Goal: Obtain resource: Obtain resource

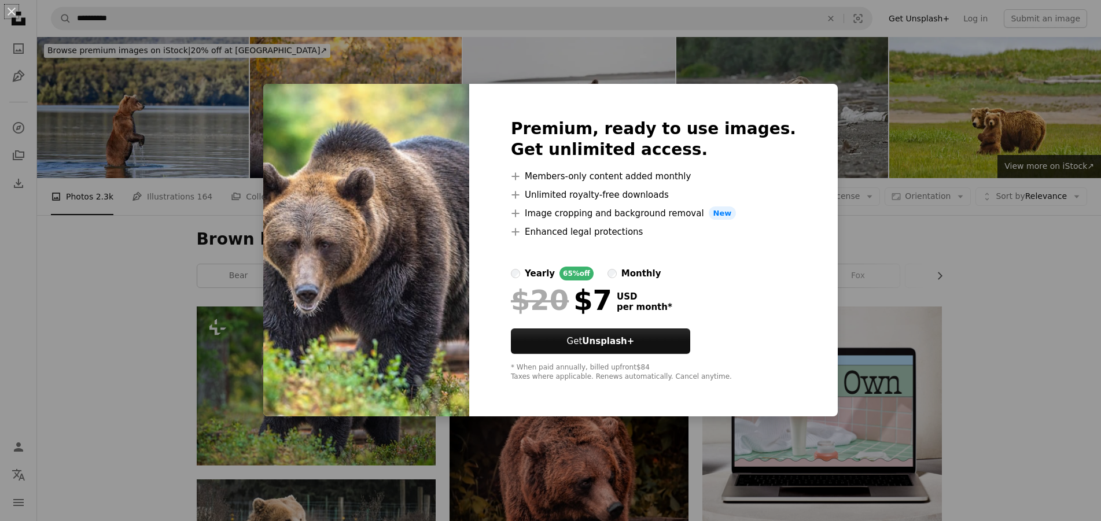
click at [254, 360] on div "An X shape Premium, ready to use images. Get unlimited access. A plus sign Memb…" at bounding box center [550, 260] width 1101 height 521
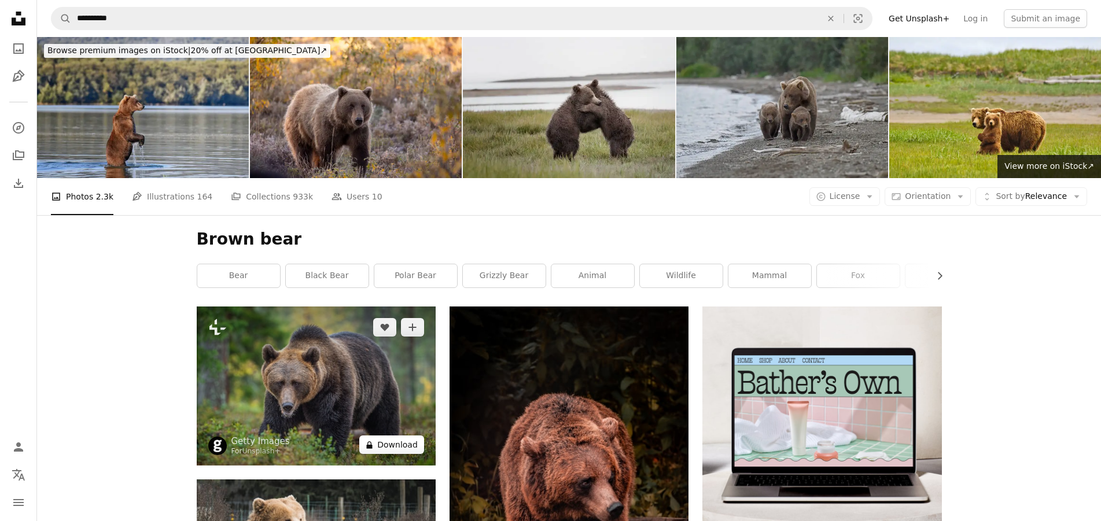
click at [390, 444] on button "A lock Download" at bounding box center [391, 445] width 65 height 19
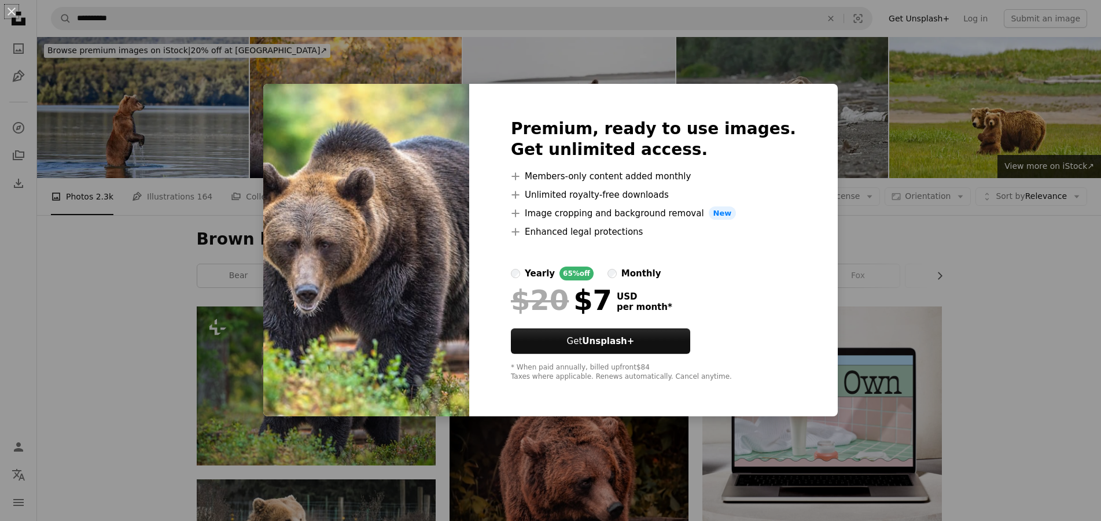
click at [294, 402] on img at bounding box center [366, 250] width 206 height 333
click at [266, 392] on div "An X shape Premium, ready to use images. Get unlimited access. A plus sign Memb…" at bounding box center [550, 260] width 1101 height 521
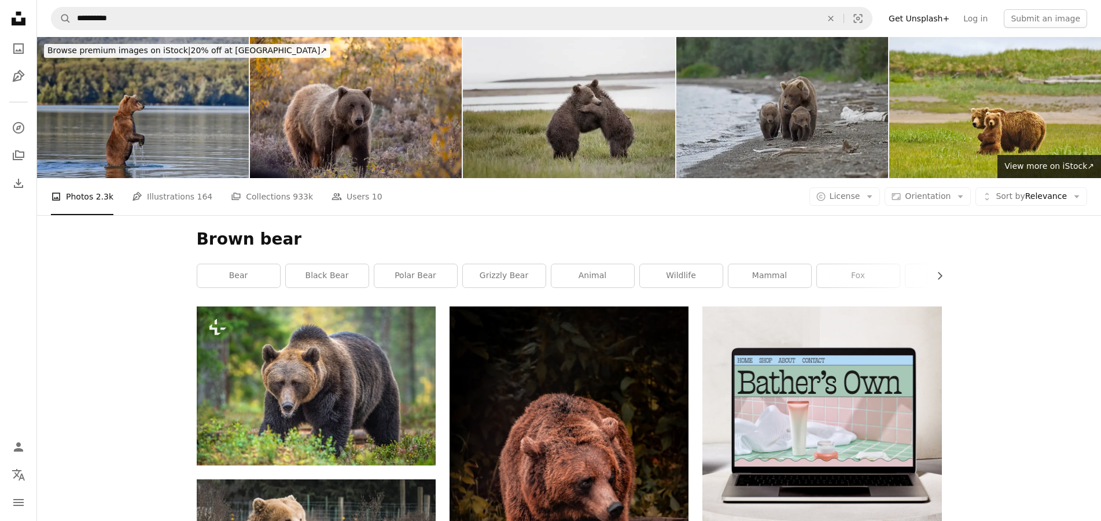
click at [168, 128] on img at bounding box center [143, 107] width 212 height 141
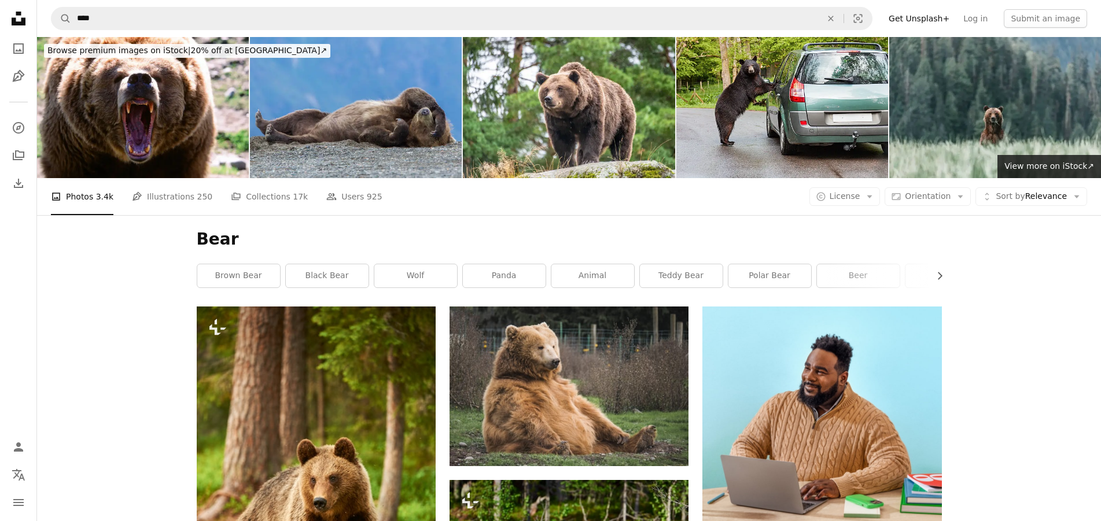
scroll to position [236, 0]
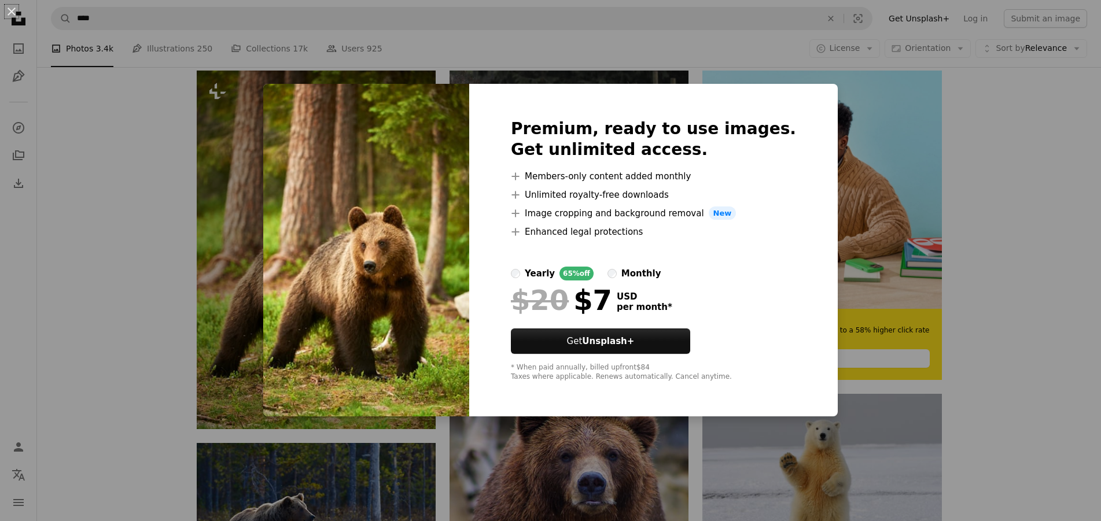
click at [124, 227] on div "An X shape Premium, ready to use images. Get unlimited access. A plus sign Memb…" at bounding box center [550, 260] width 1101 height 521
